Goal: Information Seeking & Learning: Compare options

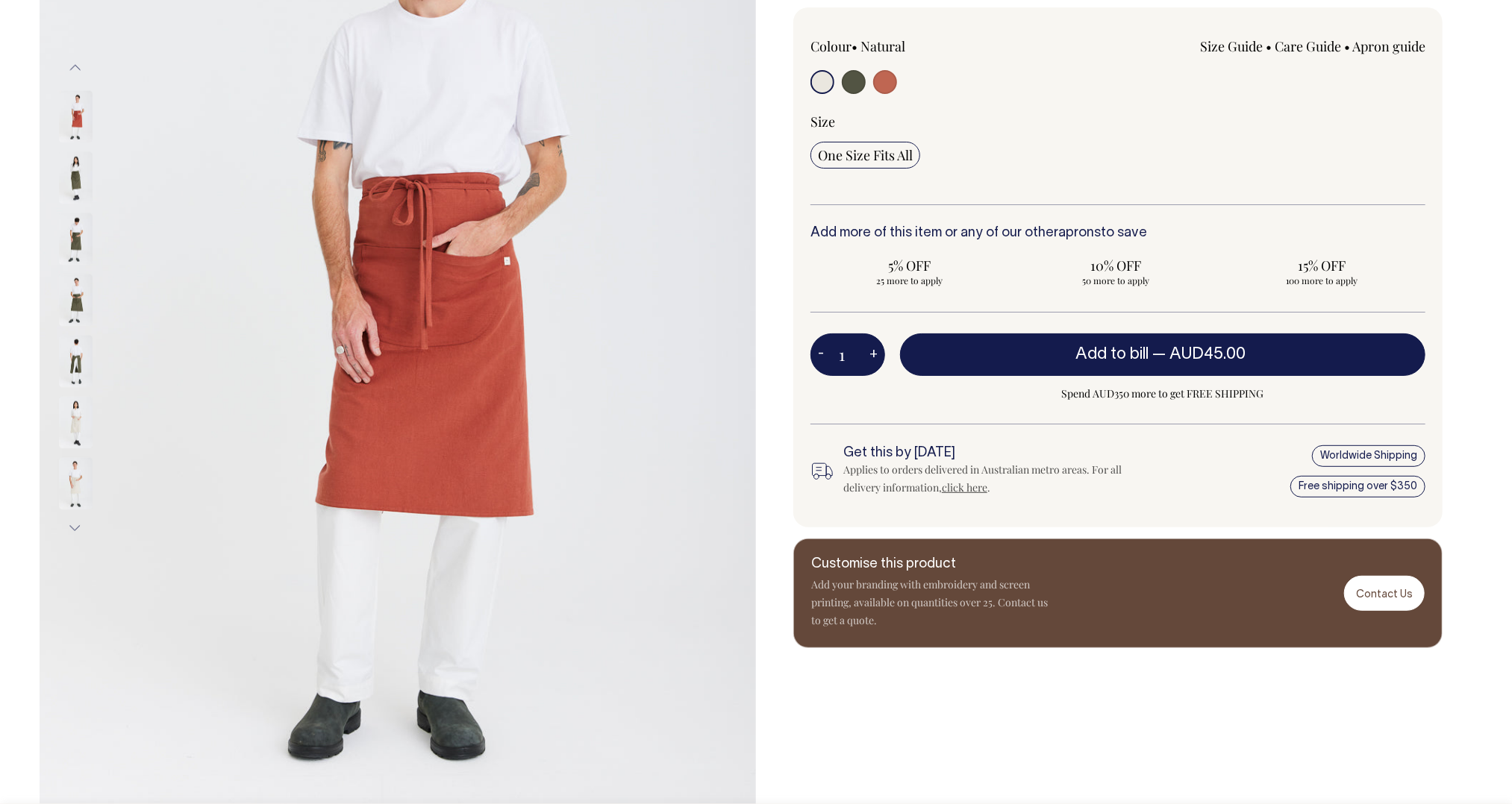
scroll to position [299, 0]
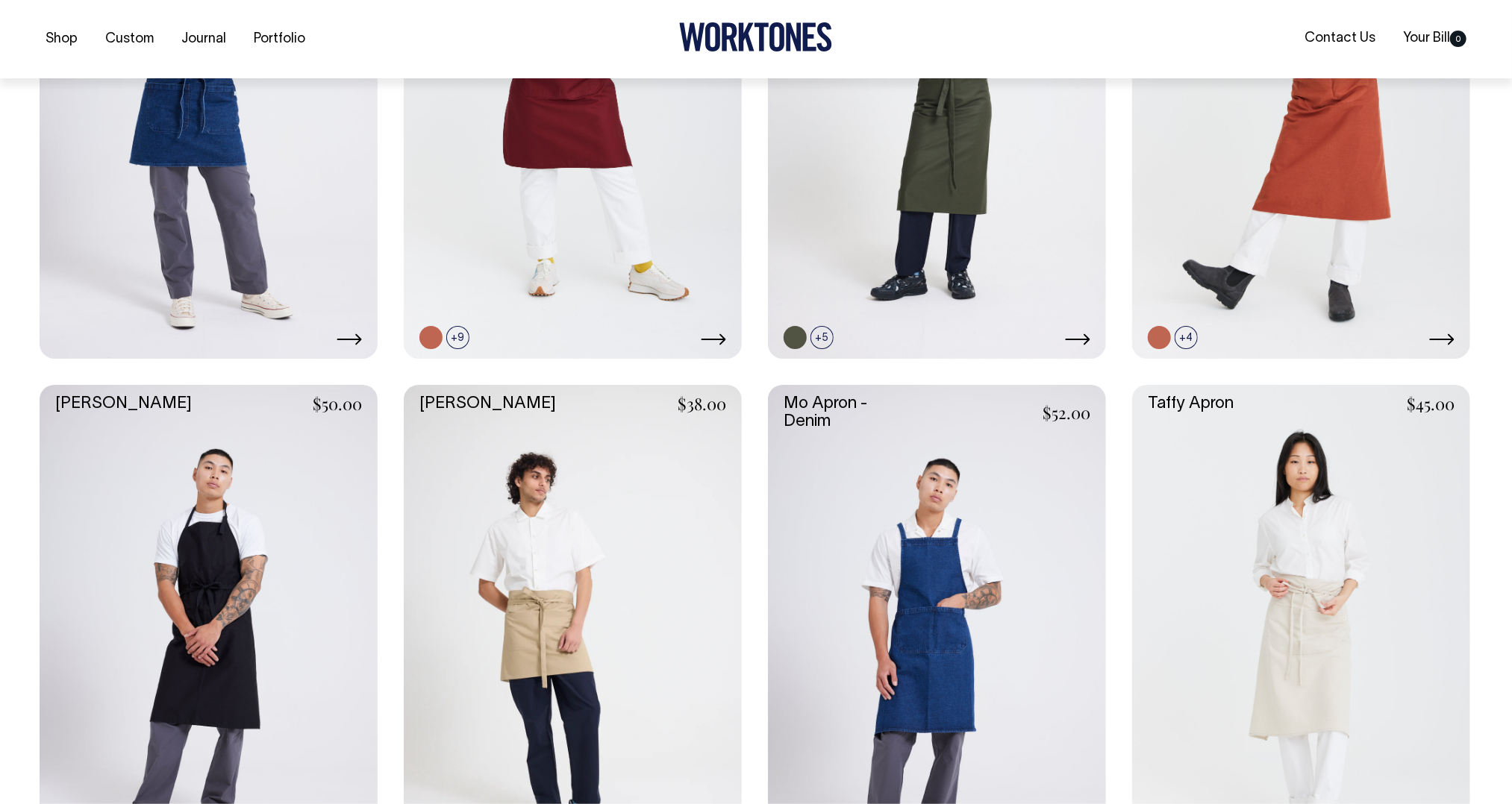
click at [187, 556] on link at bounding box center [209, 638] width 338 height 507
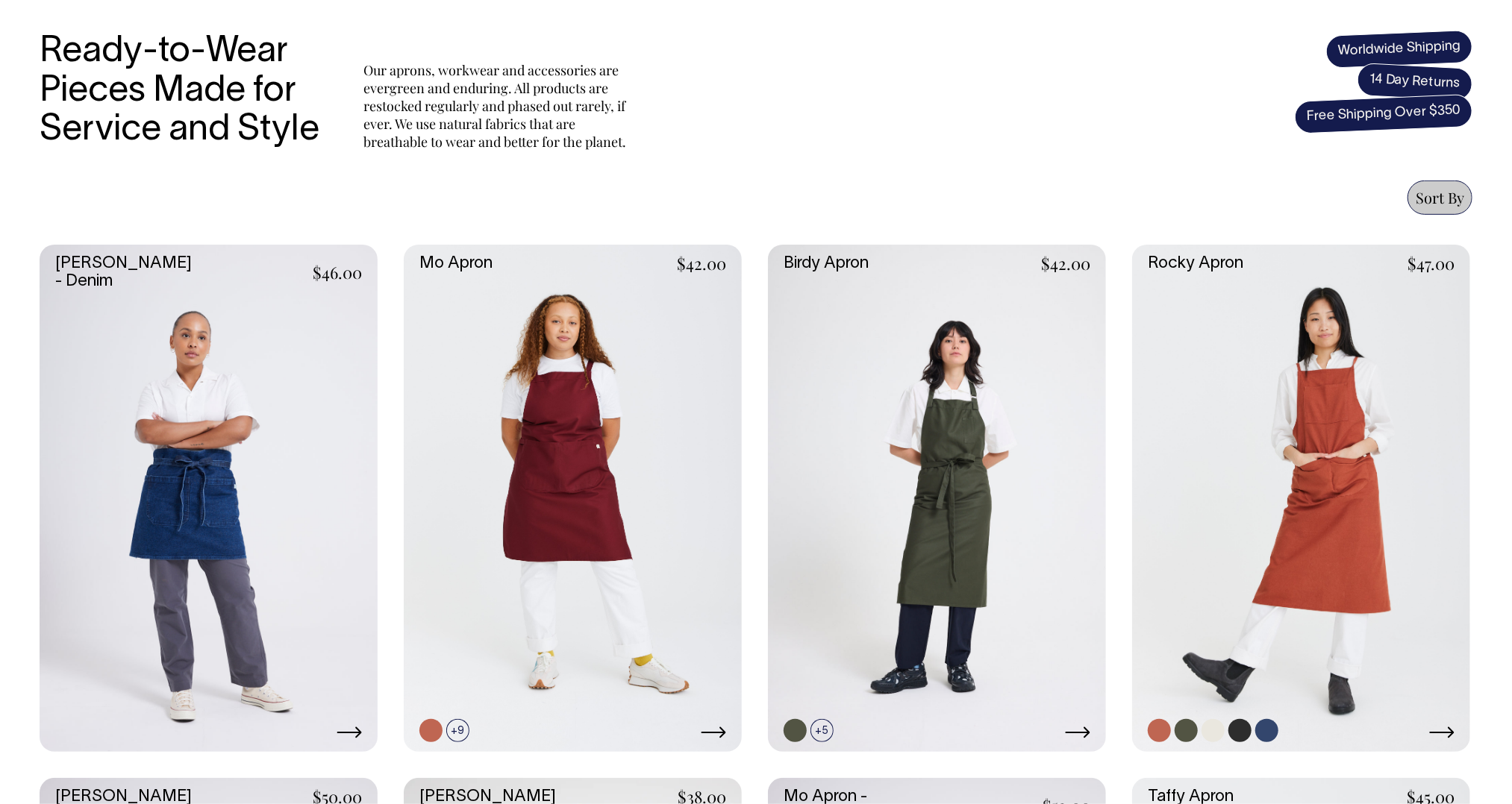
click at [1251, 408] on link at bounding box center [1301, 498] width 338 height 507
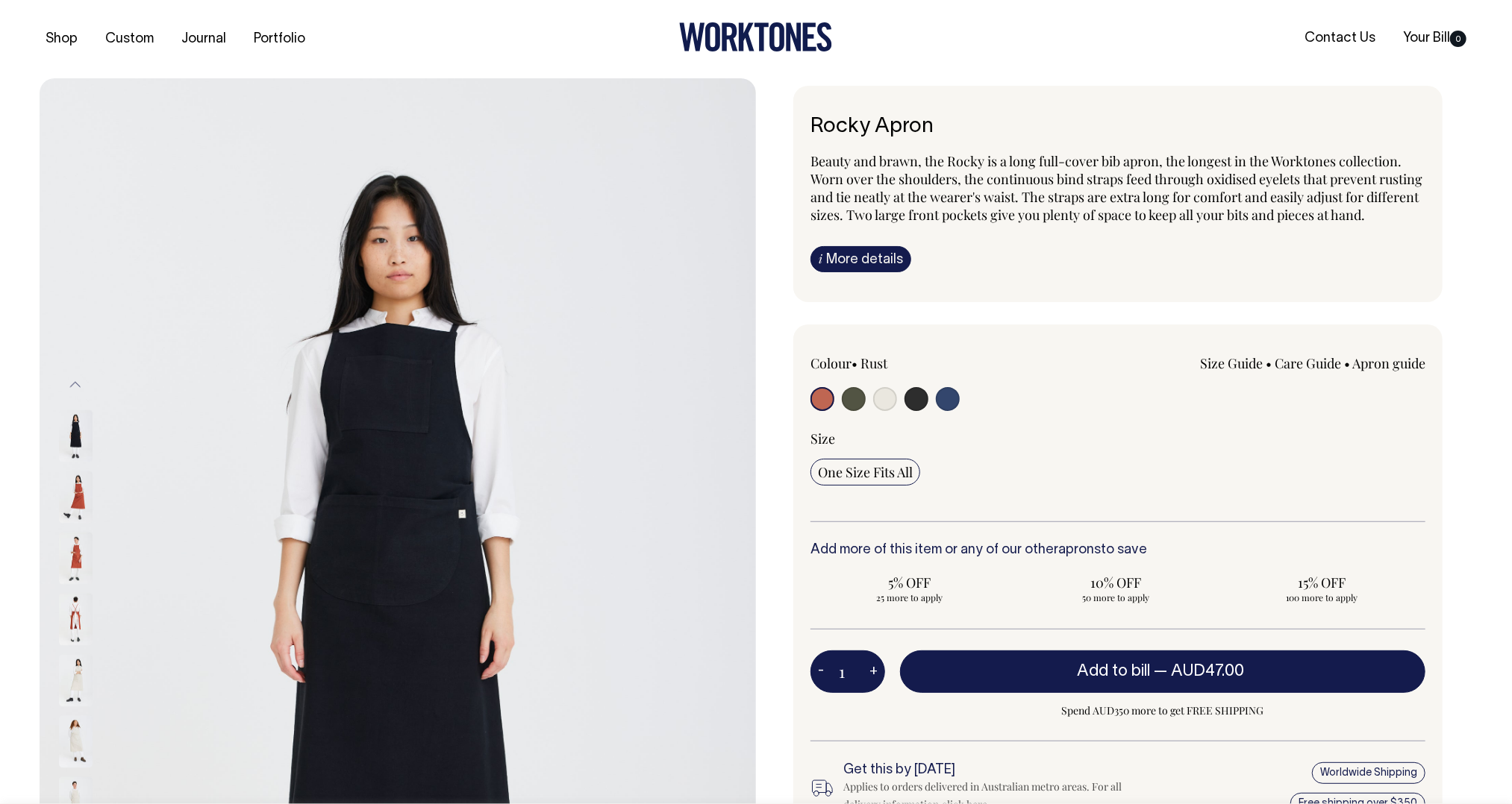
click at [75, 532] on img at bounding box center [76, 557] width 33 height 52
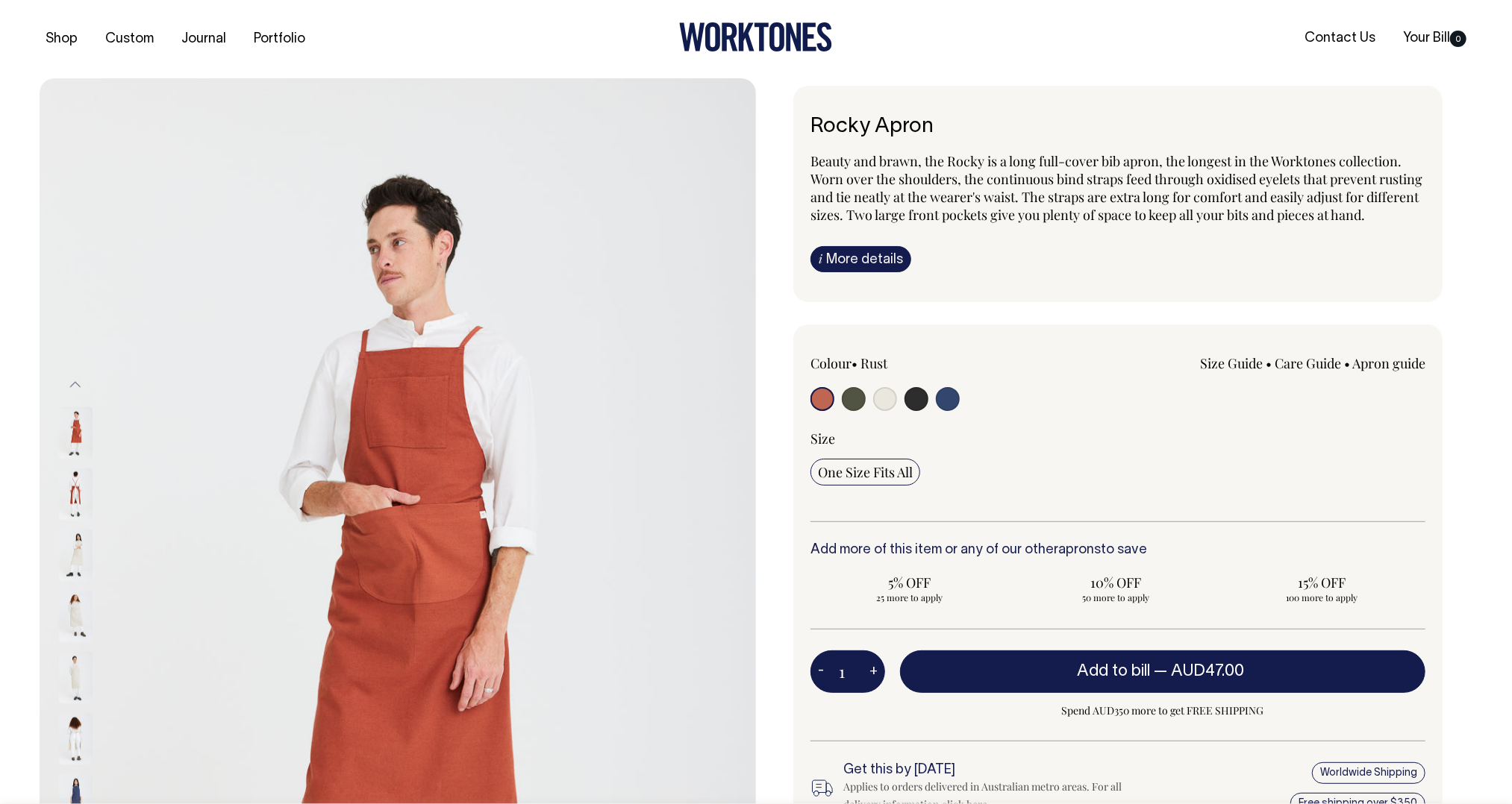
click at [79, 628] on img at bounding box center [76, 616] width 33 height 52
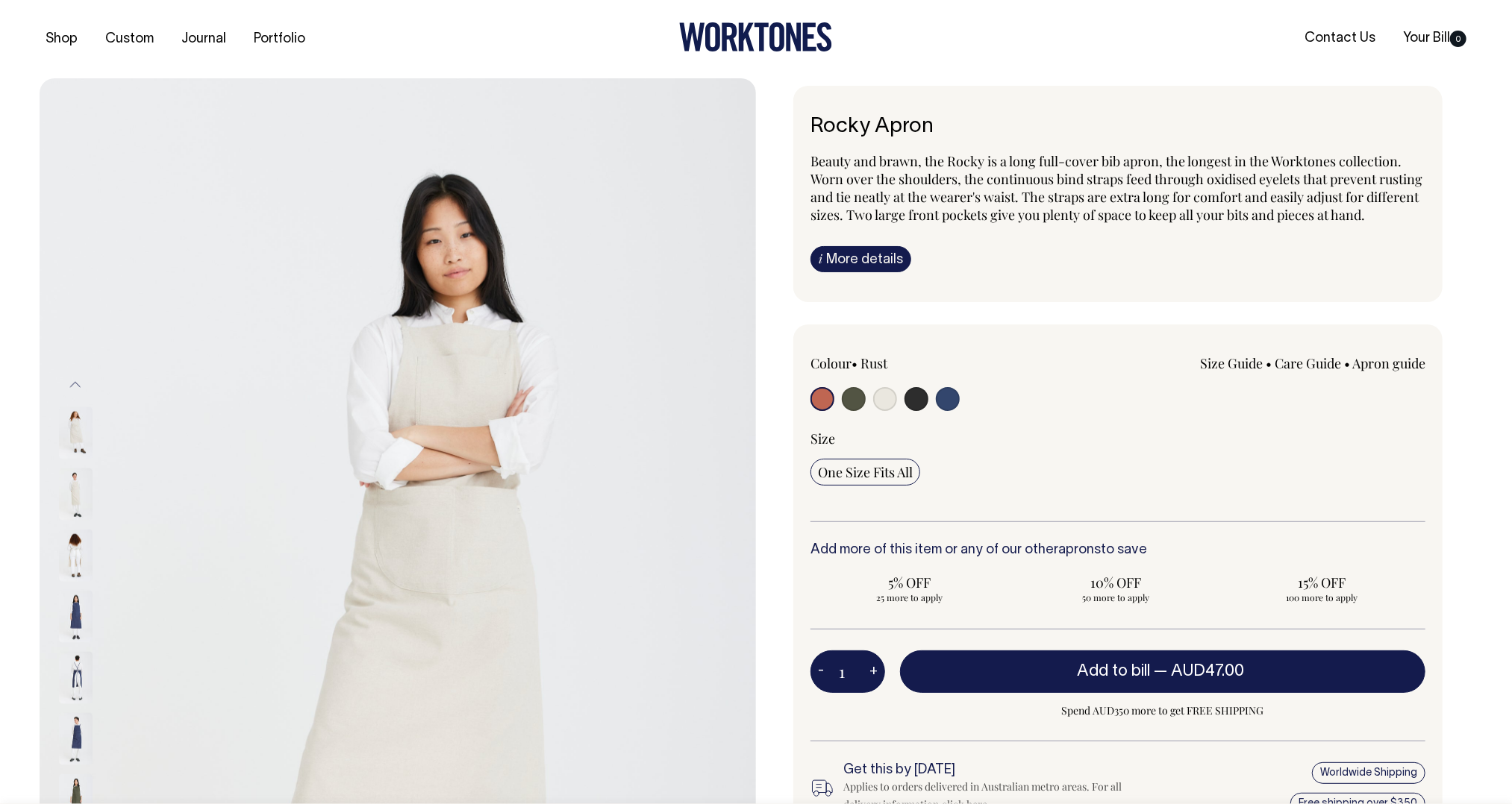
click at [79, 641] on div at bounding box center [95, 616] width 75 height 61
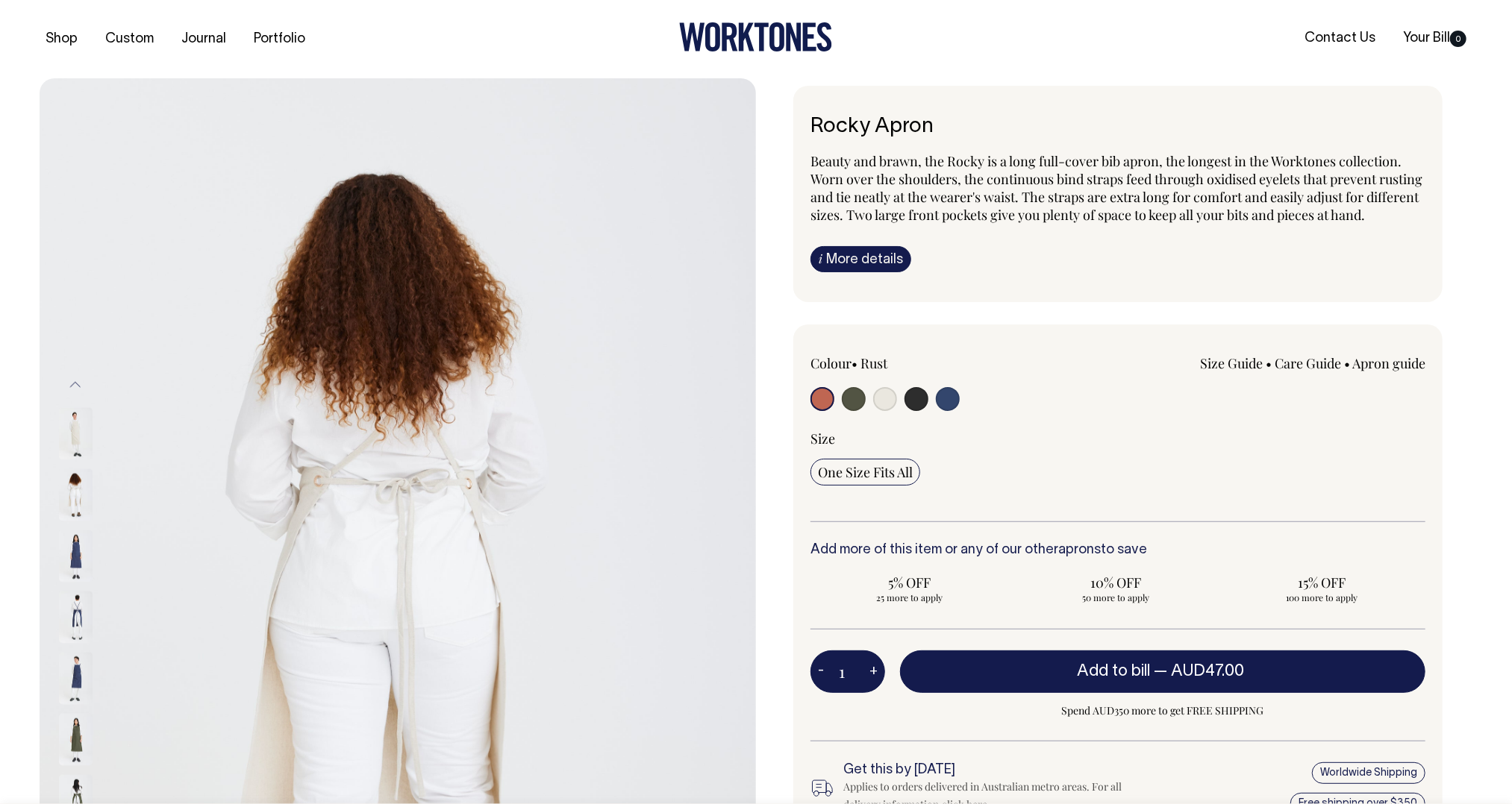
click at [78, 743] on img at bounding box center [76, 740] width 33 height 52
click at [79, 675] on img at bounding box center [76, 678] width 33 height 52
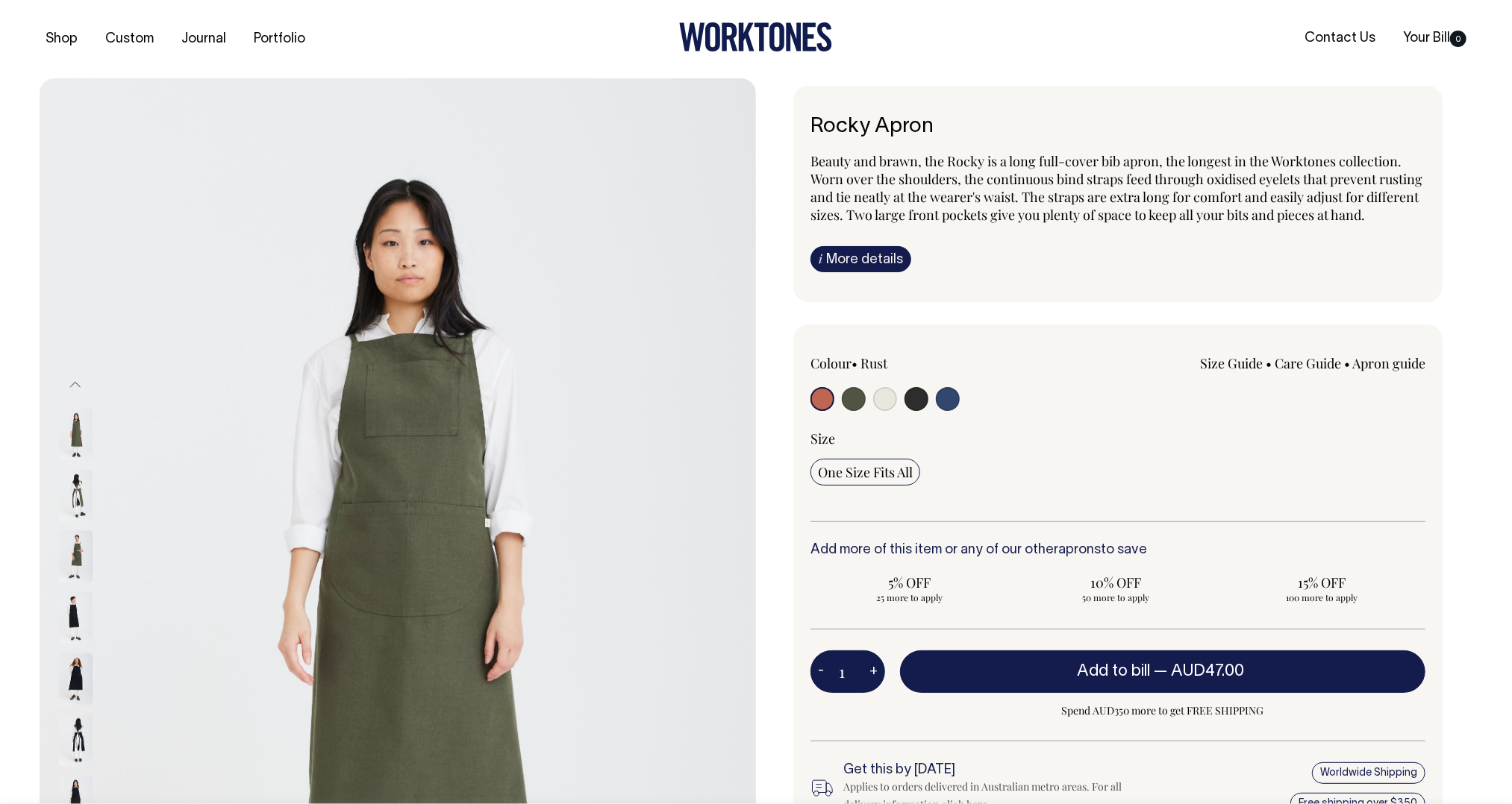
click at [72, 737] on img at bounding box center [76, 740] width 33 height 52
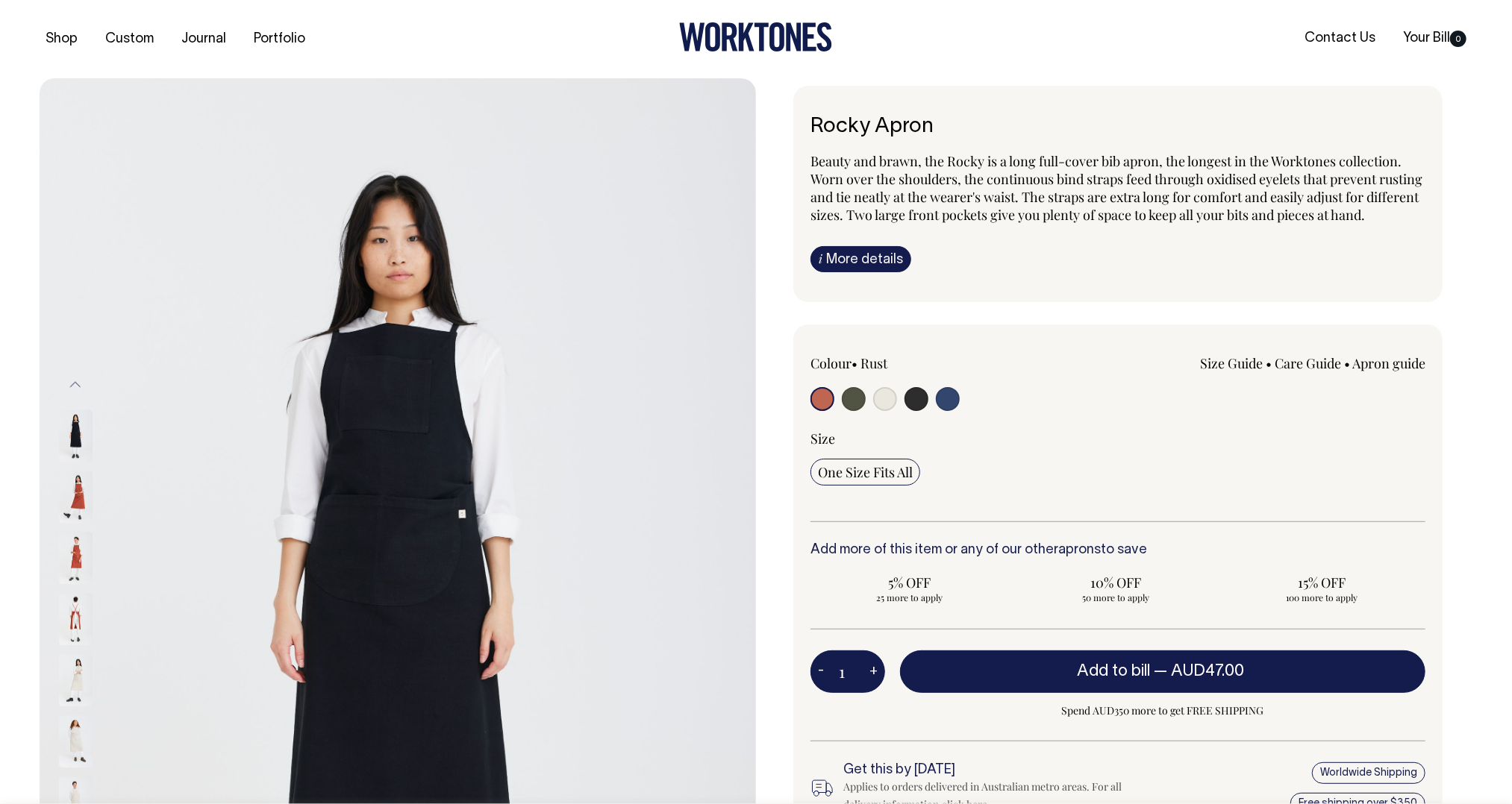
click at [70, 764] on div at bounding box center [95, 741] width 75 height 61
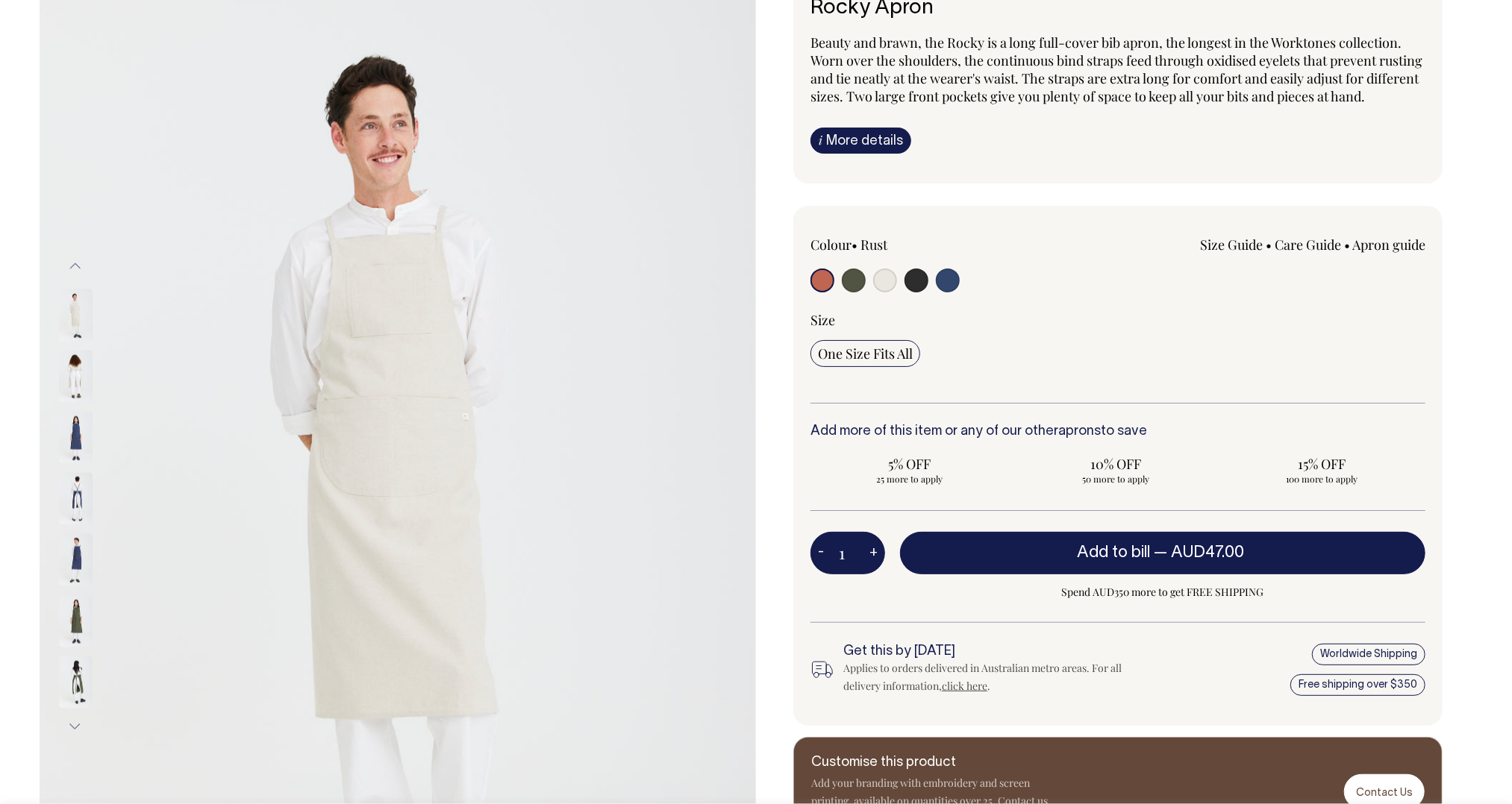
scroll to position [120, 0]
click at [73, 725] on button "Next" at bounding box center [75, 726] width 22 height 33
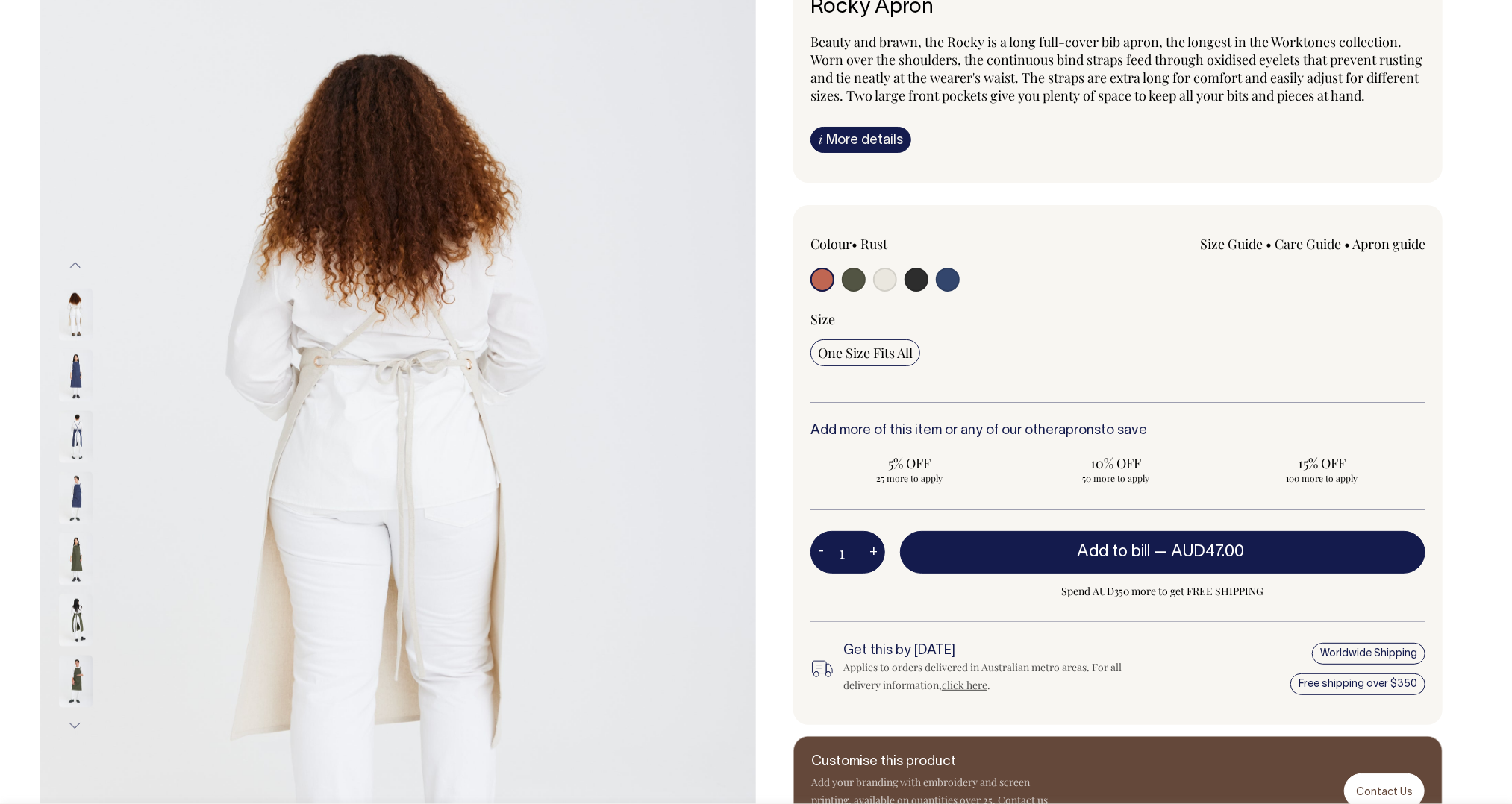
click at [77, 683] on img at bounding box center [76, 682] width 33 height 52
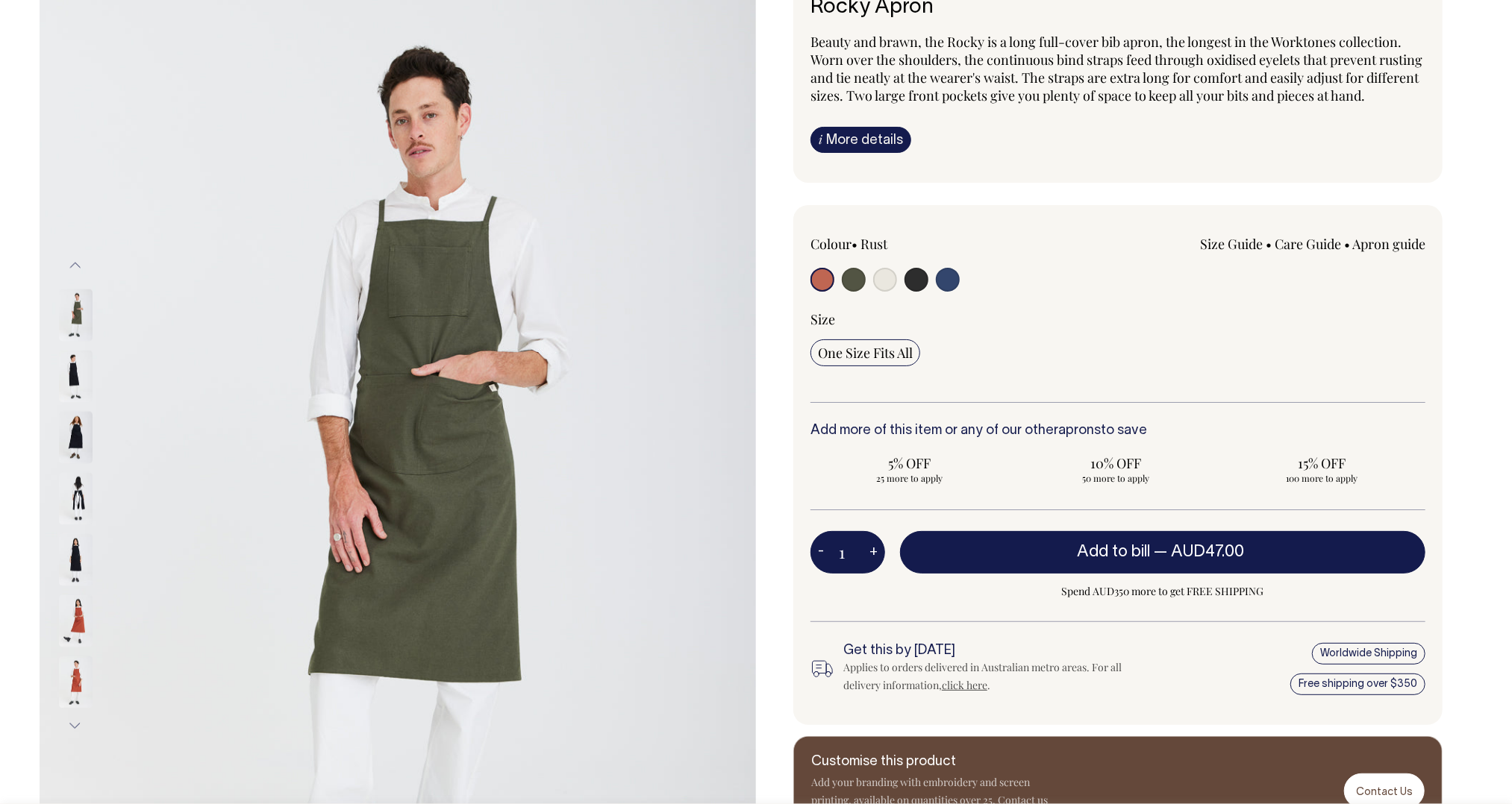
click at [443, 288] on img at bounding box center [397, 495] width 716 height 1073
click at [79, 424] on img at bounding box center [76, 438] width 33 height 52
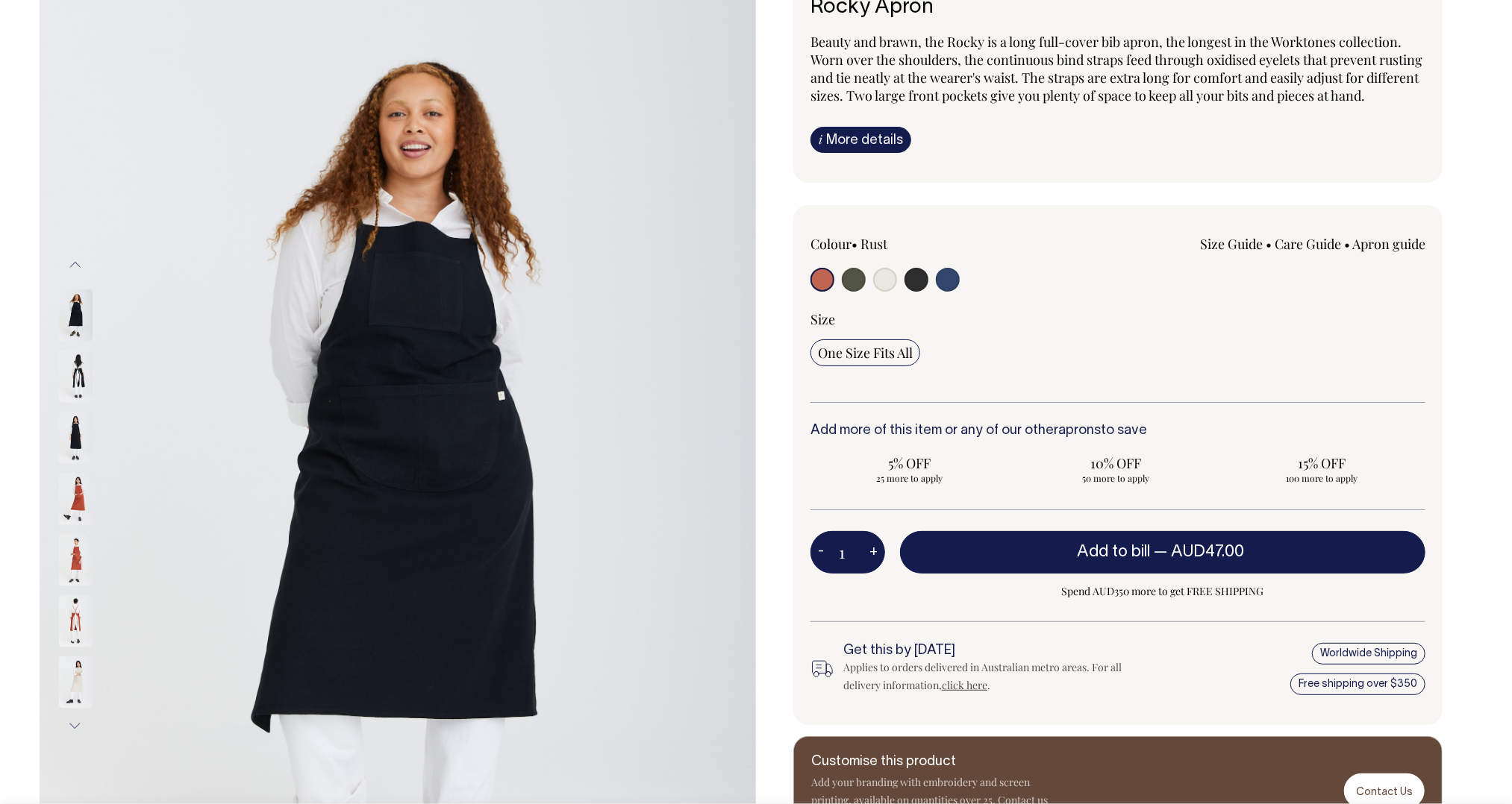
click at [74, 503] on img at bounding box center [76, 498] width 33 height 52
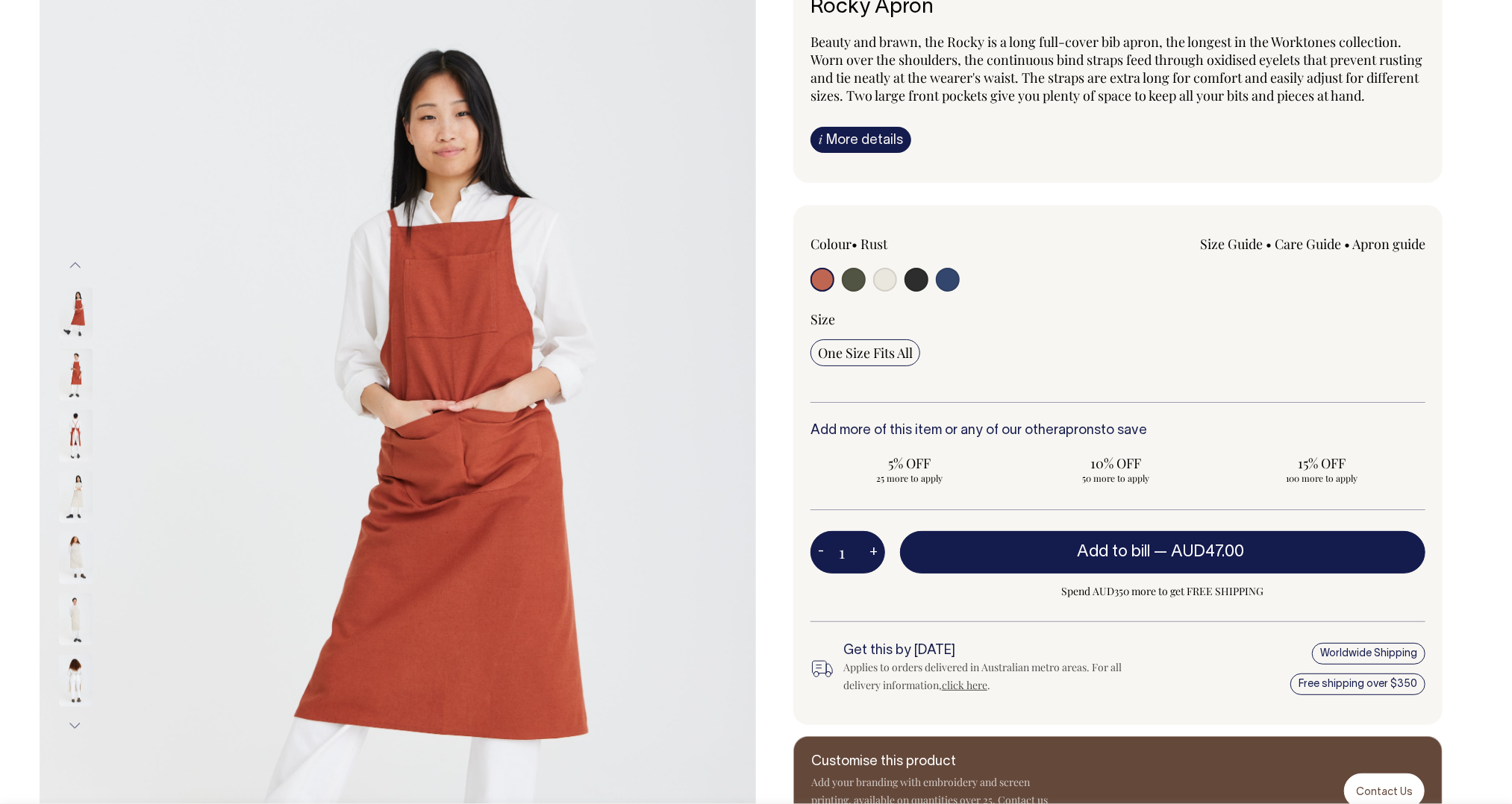
click at [78, 504] on img at bounding box center [76, 497] width 33 height 52
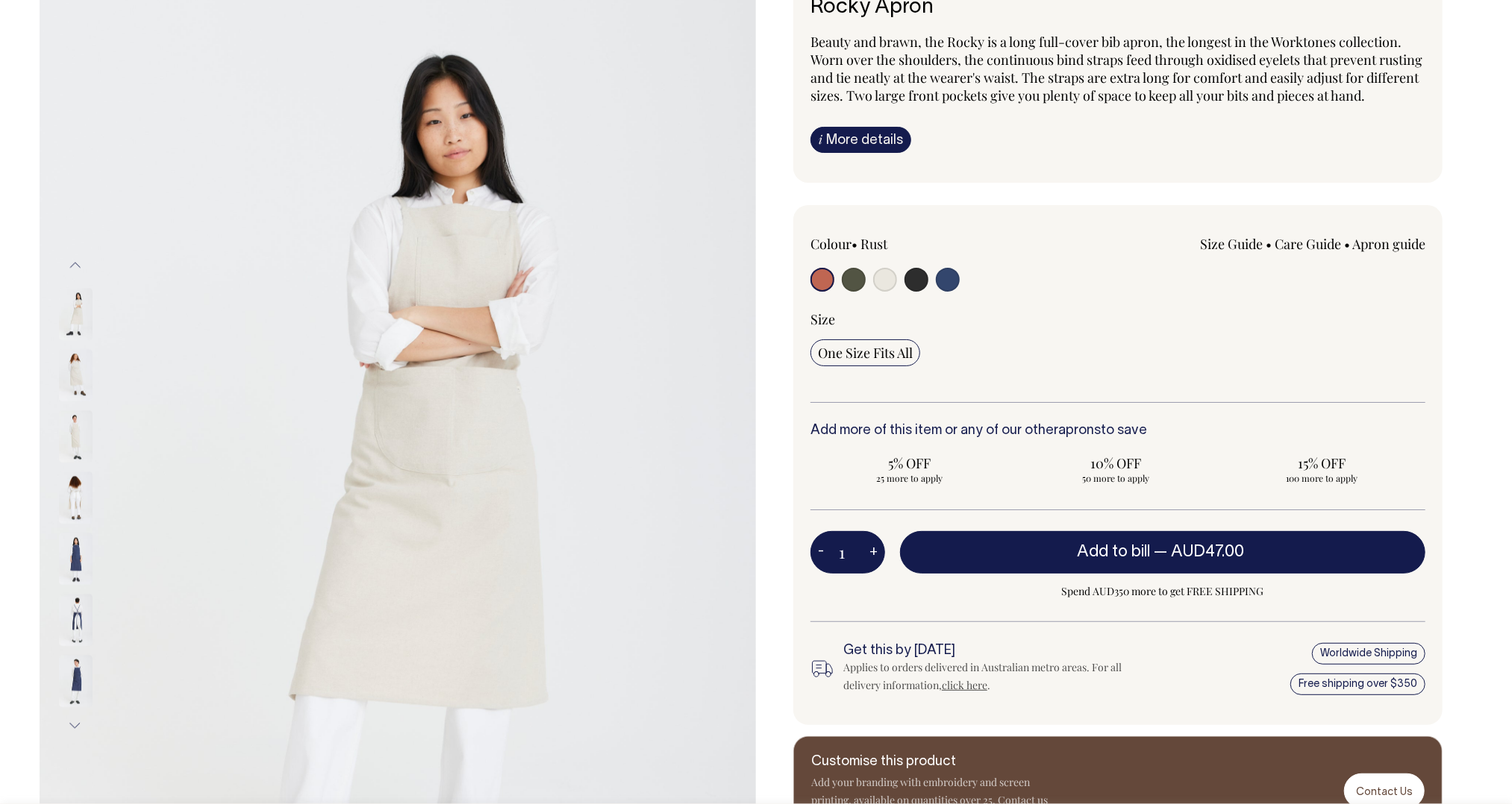
click at [78, 384] on img at bounding box center [76, 374] width 33 height 52
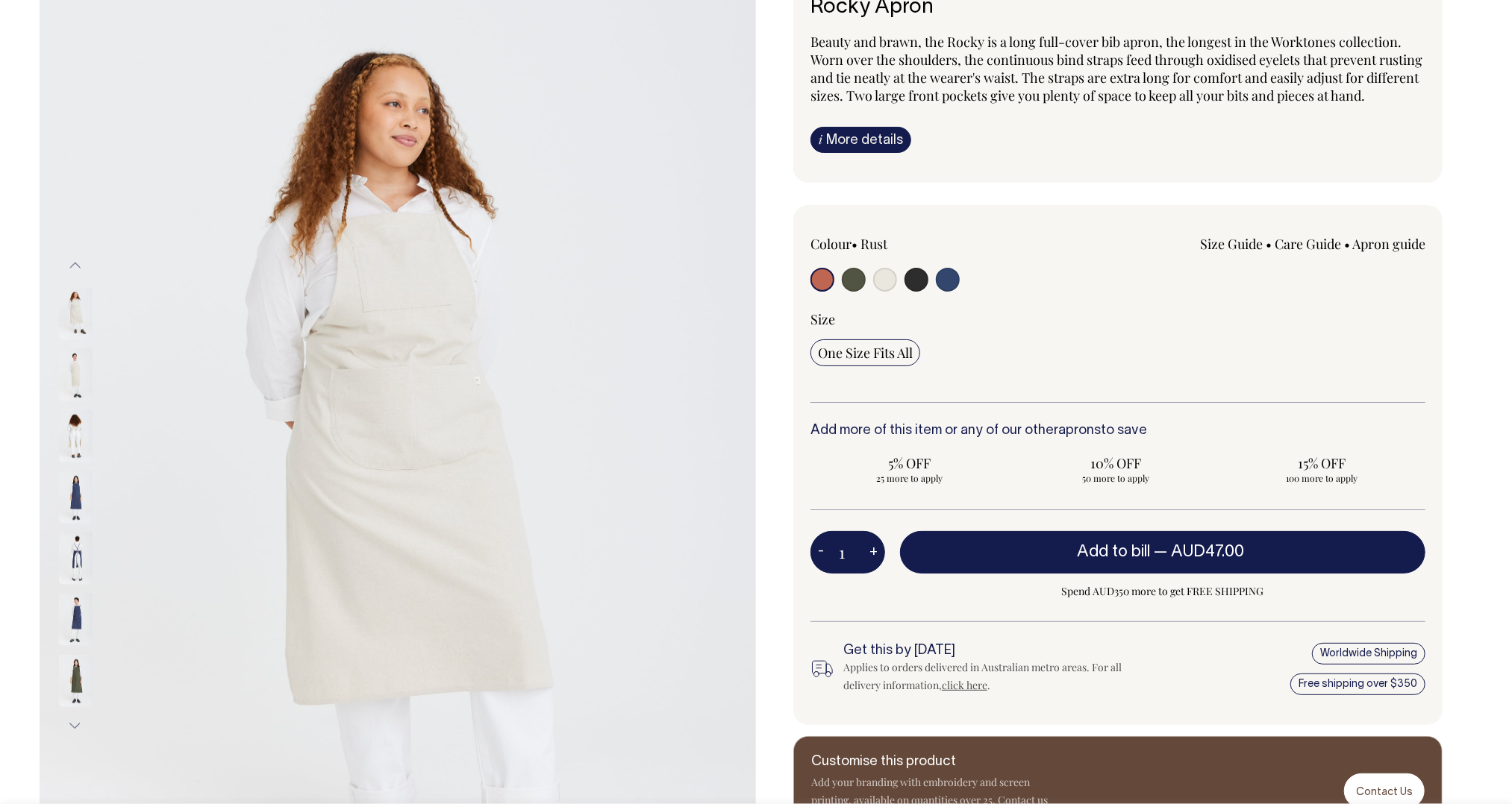
drag, startPoint x: 76, startPoint y: 493, endPoint x: 78, endPoint y: 505, distance: 12.2
click at [76, 494] on img at bounding box center [76, 497] width 33 height 52
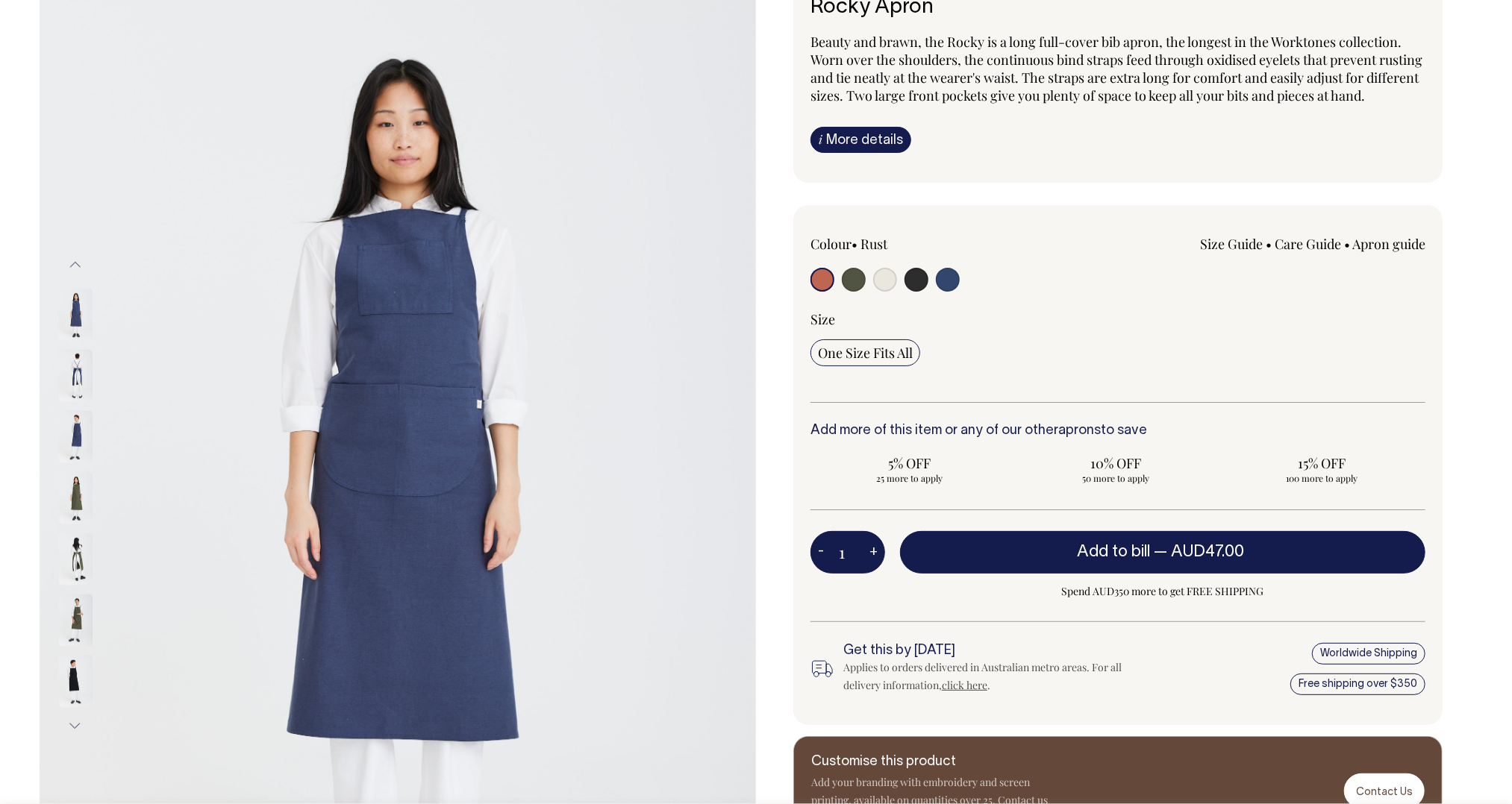
click at [73, 537] on img at bounding box center [76, 559] width 33 height 52
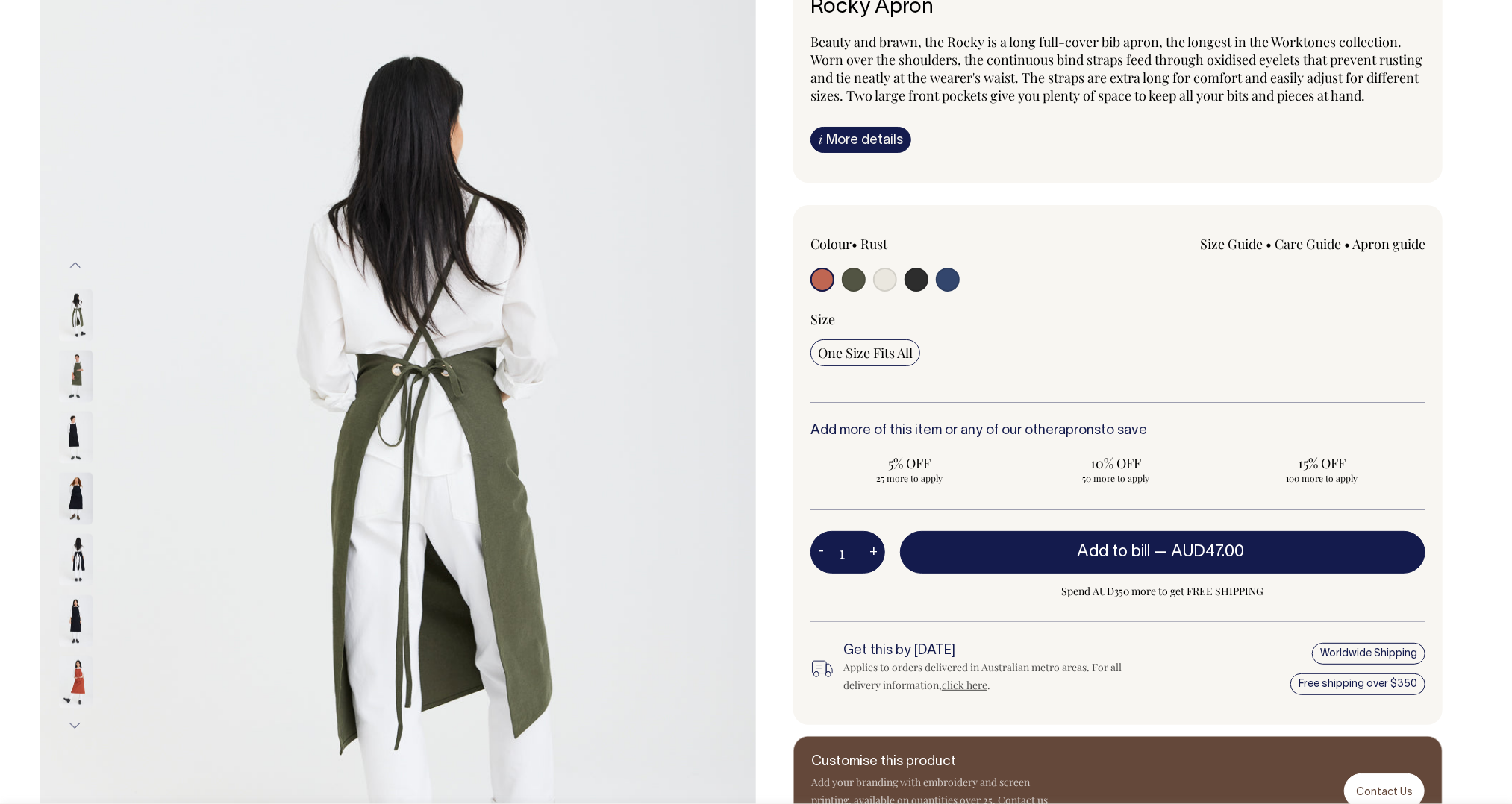
click at [69, 440] on img at bounding box center [76, 438] width 33 height 52
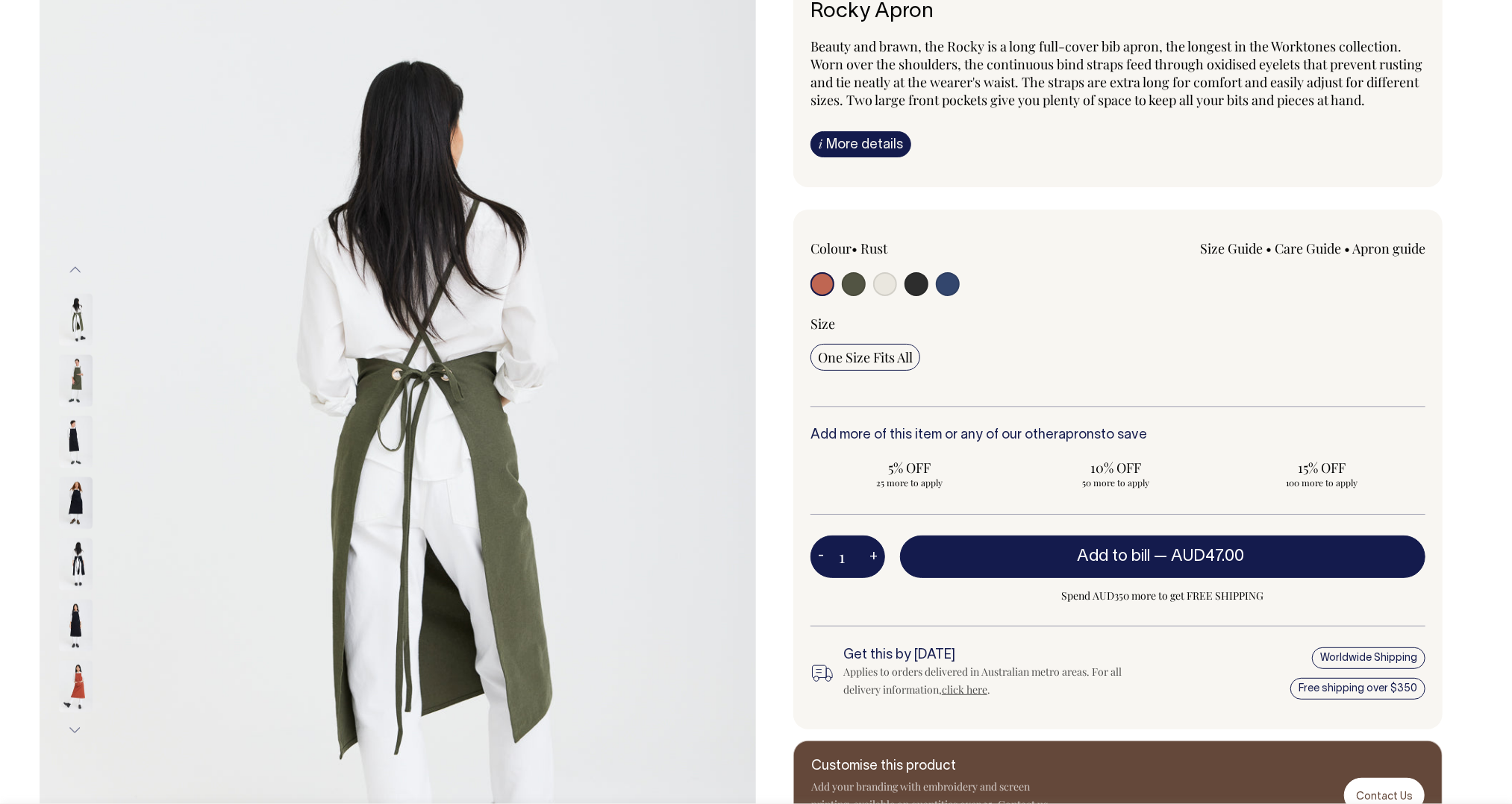
scroll to position [114, 0]
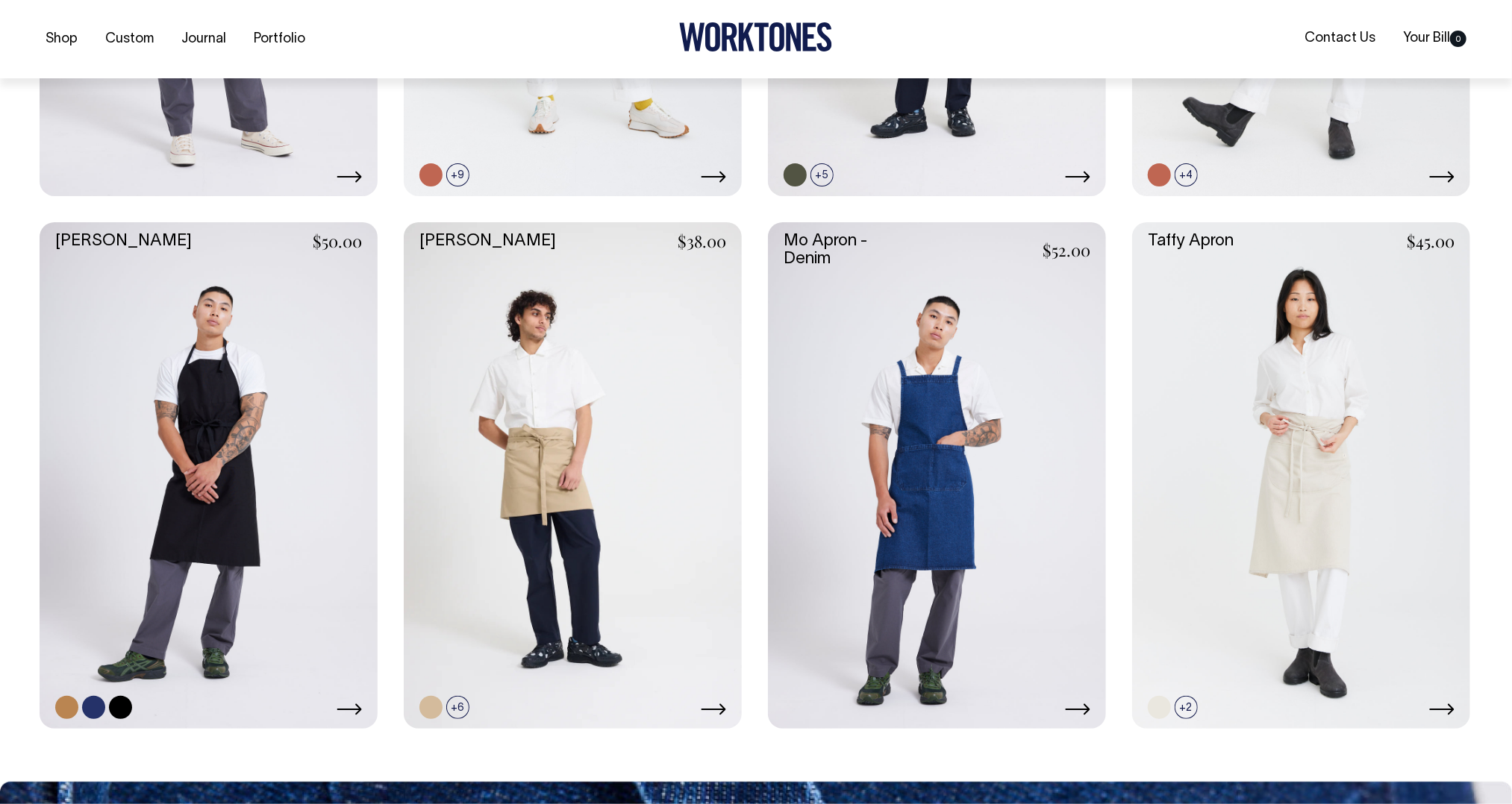
click at [282, 456] on link at bounding box center [209, 476] width 338 height 507
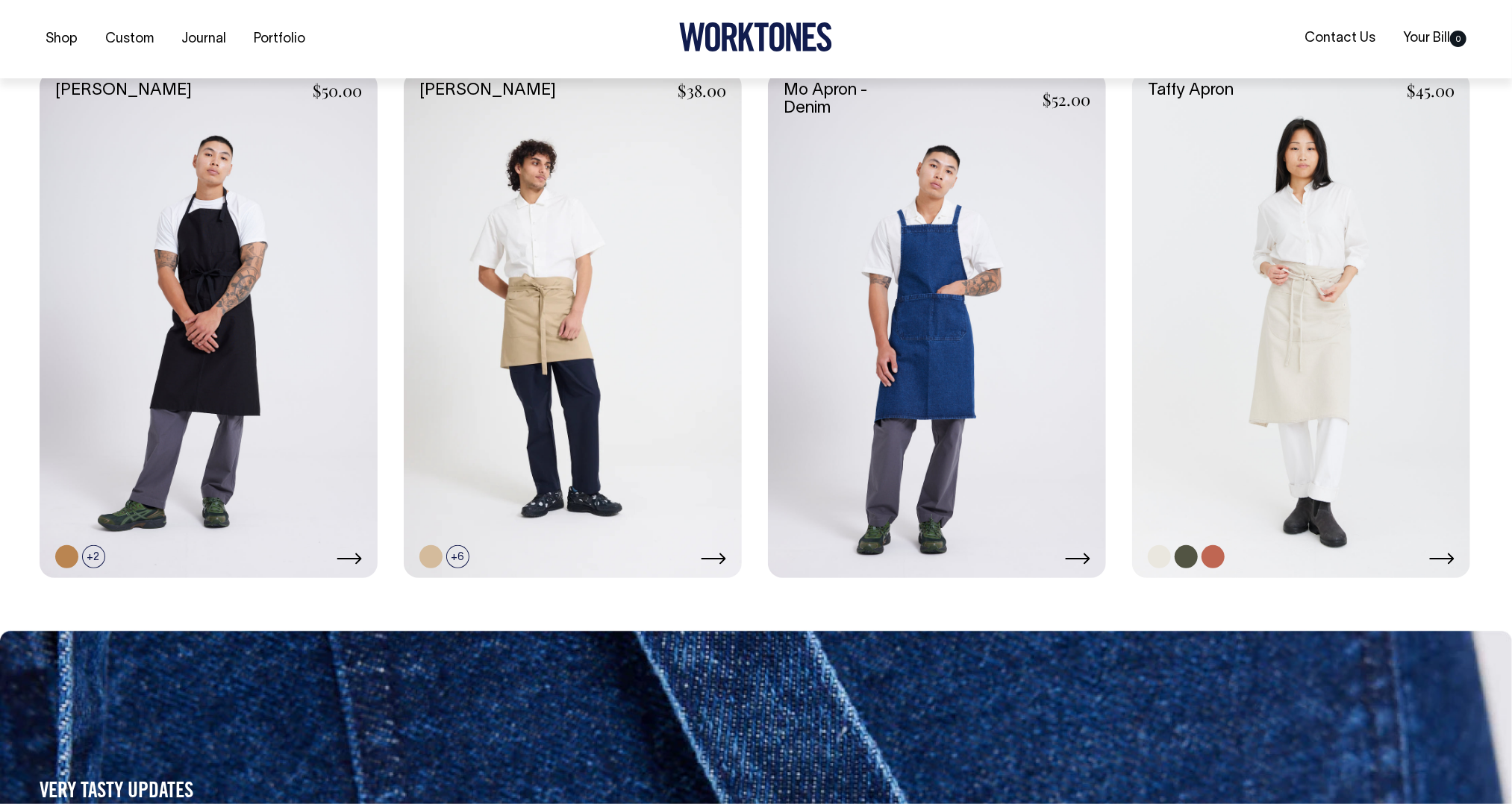
click at [1293, 437] on link at bounding box center [1301, 325] width 338 height 507
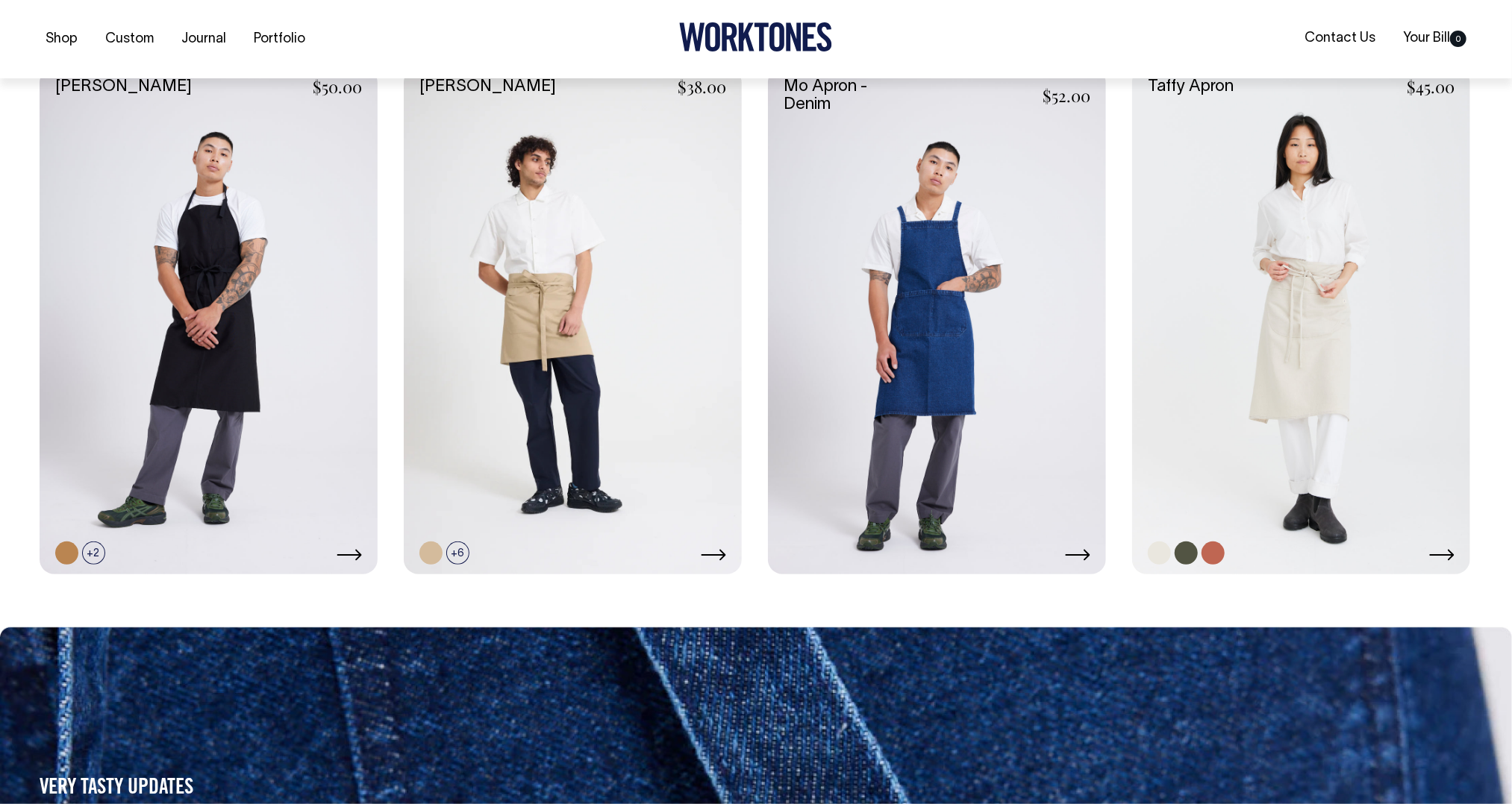
scroll to position [1187, 0]
click at [678, 370] on link at bounding box center [573, 321] width 338 height 507
click at [622, 346] on link at bounding box center [573, 321] width 338 height 507
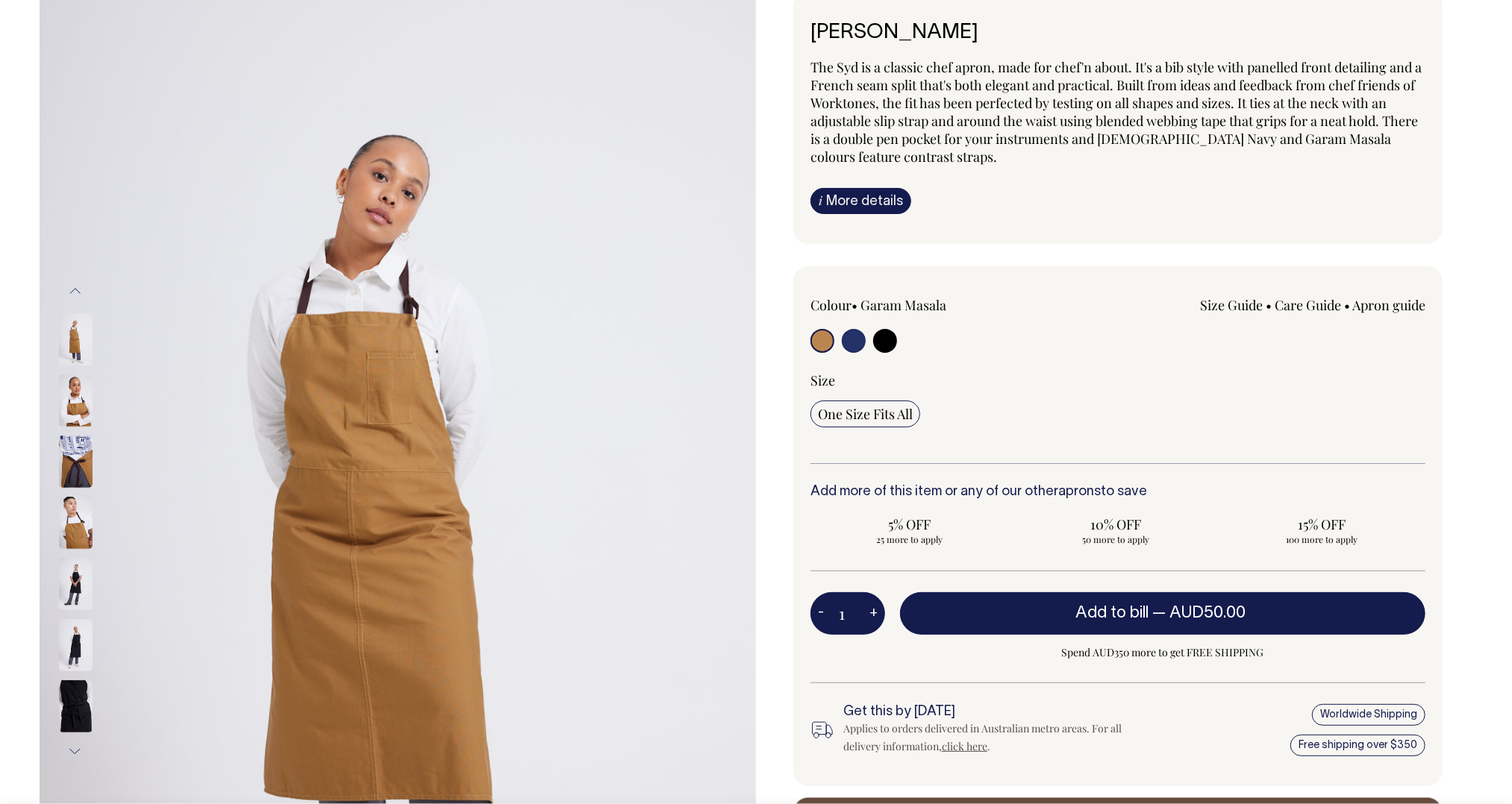
scroll to position [95, 0]
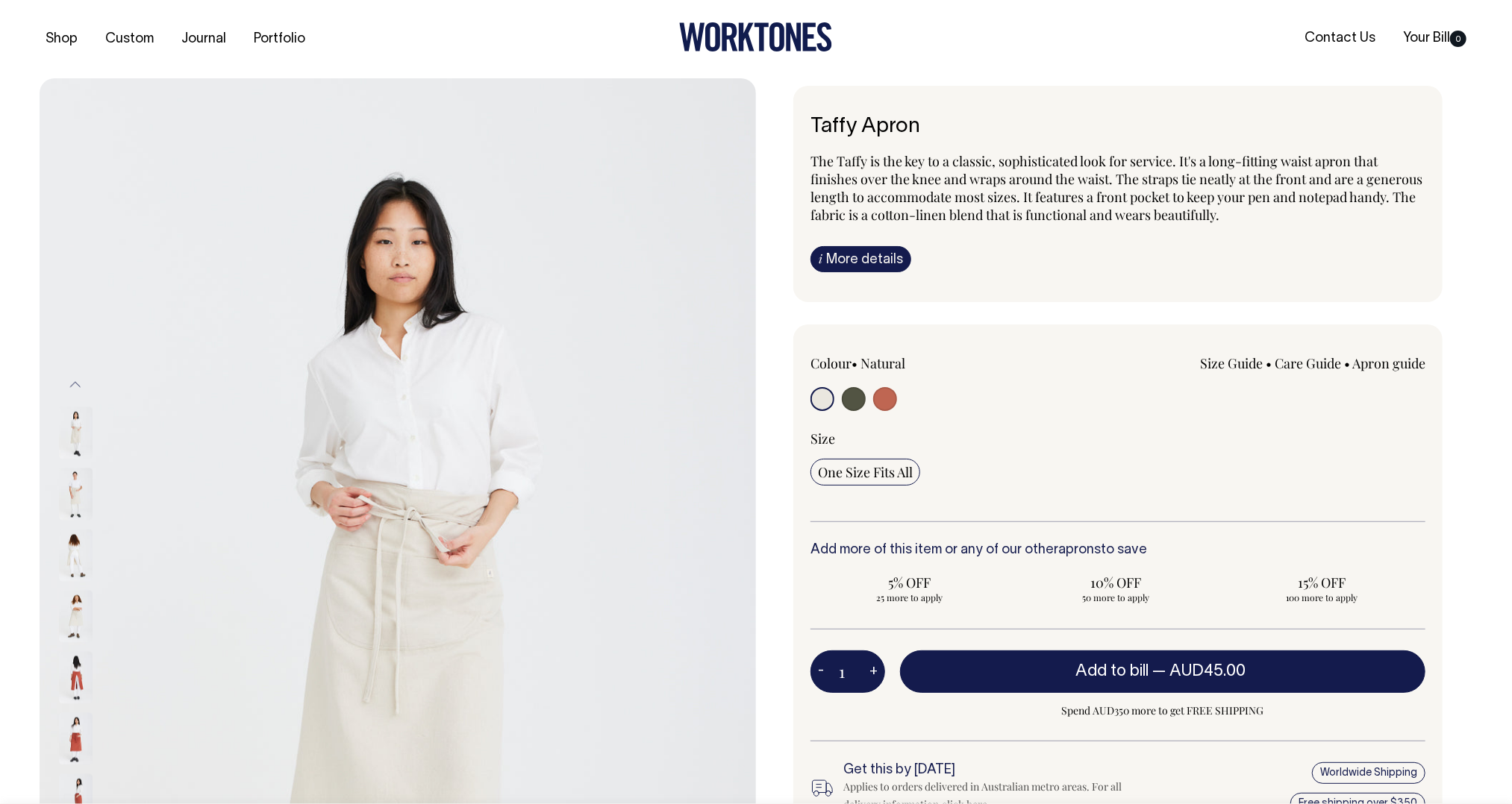
drag, startPoint x: 70, startPoint y: 494, endPoint x: 70, endPoint y: 509, distance: 15.0
click at [70, 494] on img at bounding box center [76, 494] width 33 height 52
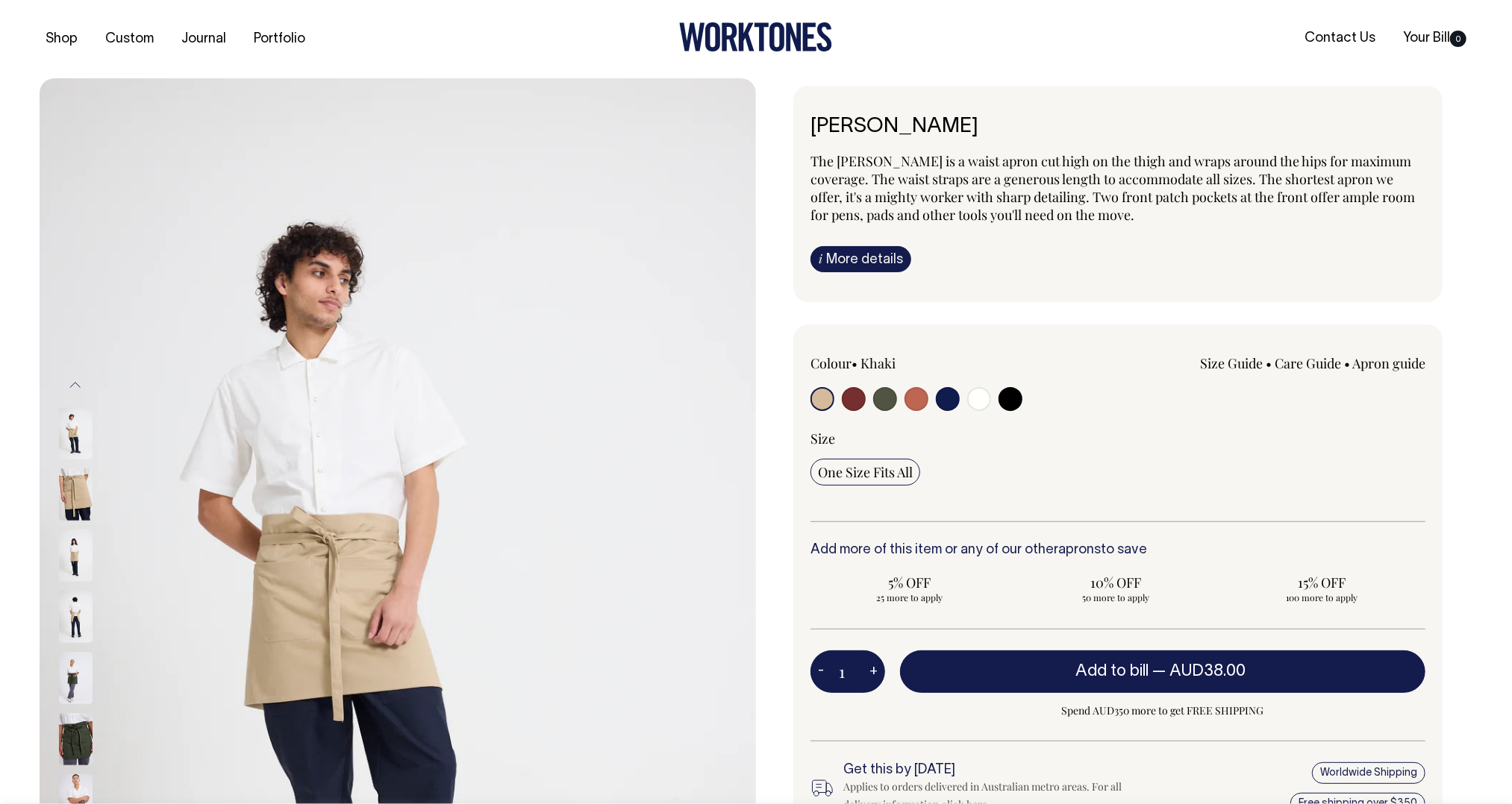
click at [70, 548] on img at bounding box center [76, 555] width 33 height 52
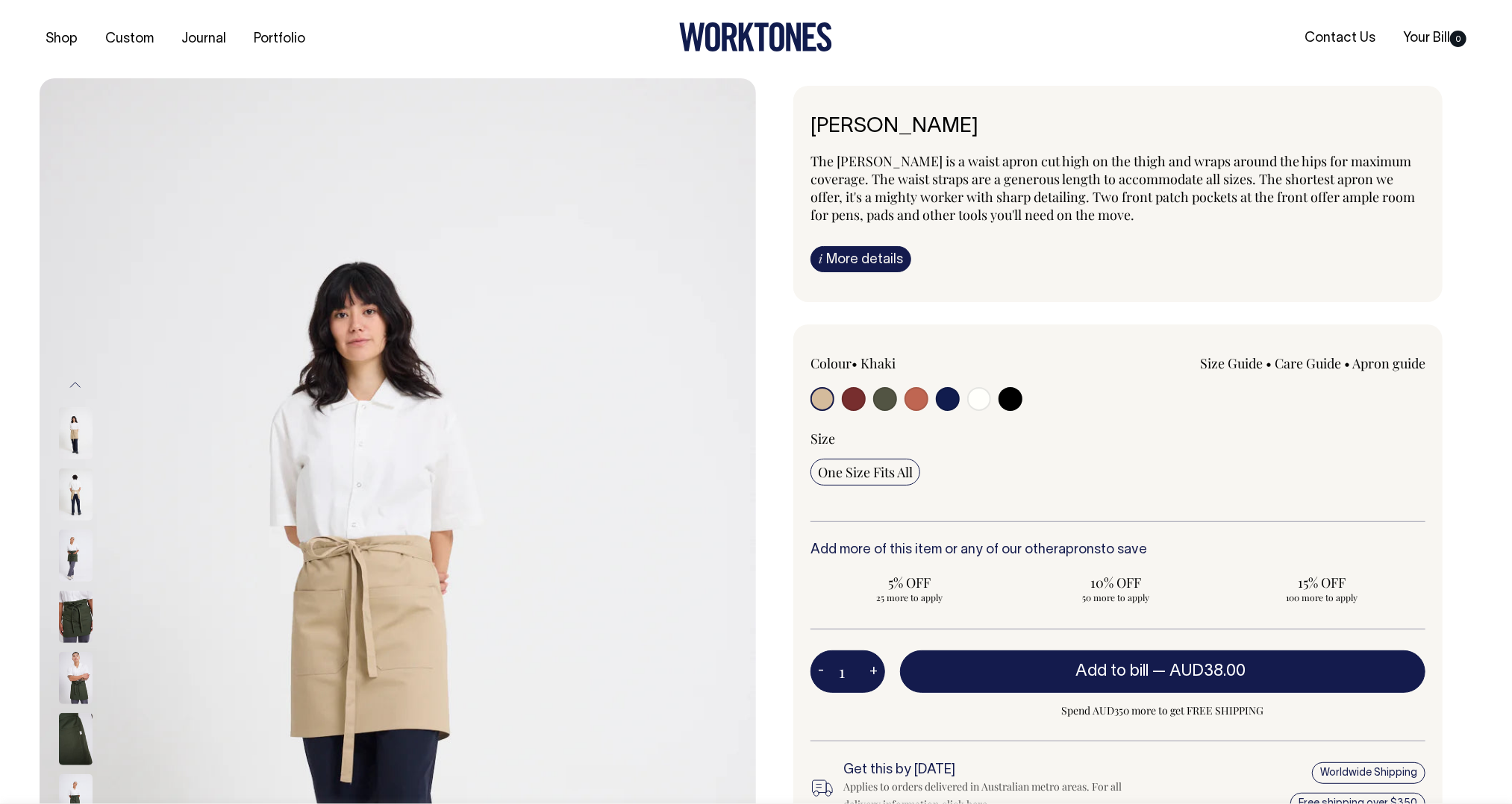
click at [76, 586] on div at bounding box center [95, 555] width 75 height 61
